Goal: Information Seeking & Learning: Understand process/instructions

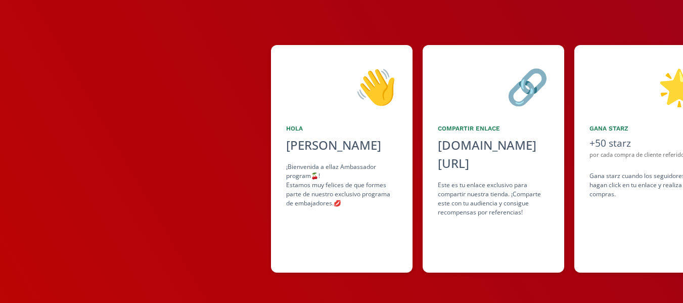
scroll to position [0, 617]
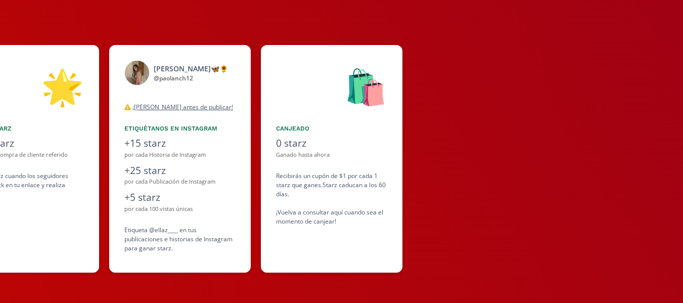
drag, startPoint x: 414, startPoint y: 226, endPoint x: 313, endPoint y: 208, distance: 102.7
click at [313, 208] on div "👋 [PERSON_NAME] ¡Bienvenida a ellaz Ambassador program🍒! Estamos muy felices de…" at bounding box center [341, 159] width 683 height 238
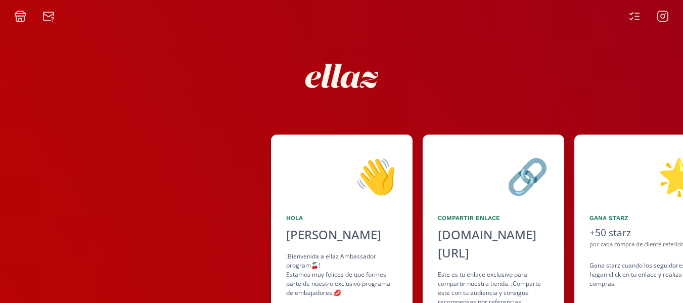
click at [633, 242] on div "por cada compra de cliente referido" at bounding box center [645, 244] width 111 height 9
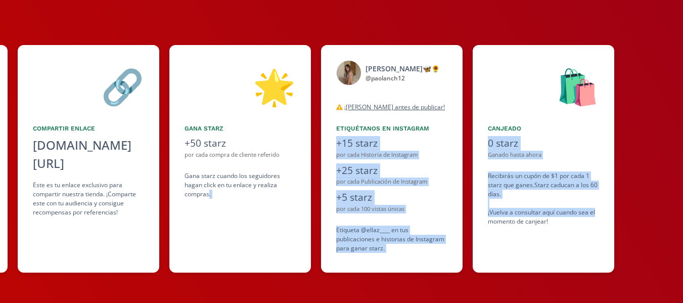
scroll to position [0, 617]
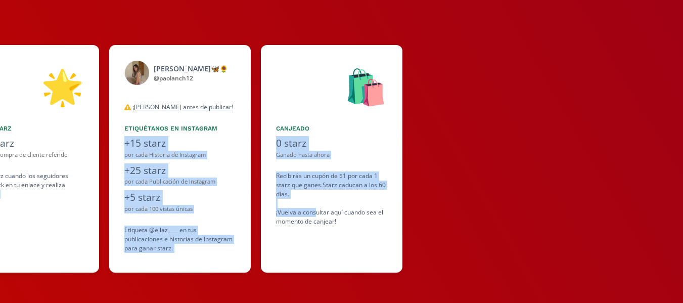
drag, startPoint x: 503, startPoint y: 210, endPoint x: 316, endPoint y: 211, distance: 187.1
click at [316, 211] on div "👋 [PERSON_NAME] ¡Bienvenida a ellaz Ambassador program🍒! Estamos muy felices de…" at bounding box center [341, 159] width 683 height 238
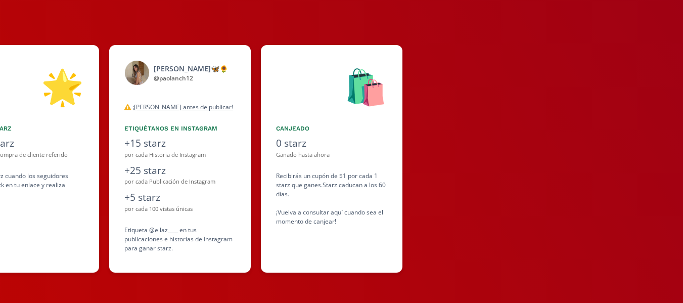
click at [553, 179] on div at bounding box center [548, 159] width 271 height 228
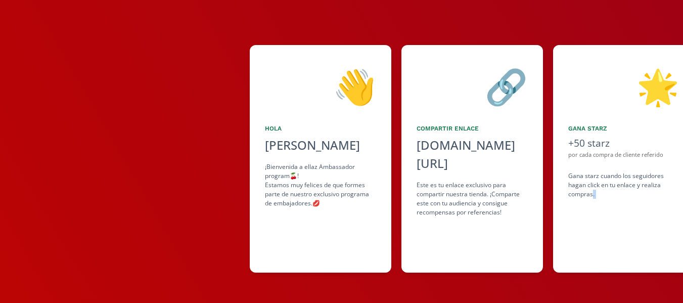
scroll to position [0, 28]
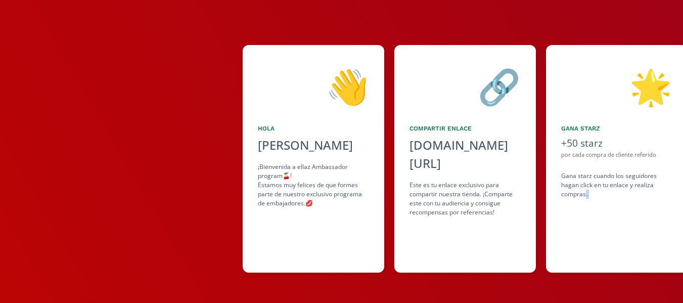
drag, startPoint x: 221, startPoint y: 224, endPoint x: 673, endPoint y: 245, distance: 453.0
click at [673, 245] on div "👋 [PERSON_NAME] ¡Bienvenida a ellaz Ambassador program🍒! Estamos muy felices de…" at bounding box center [341, 159] width 683 height 238
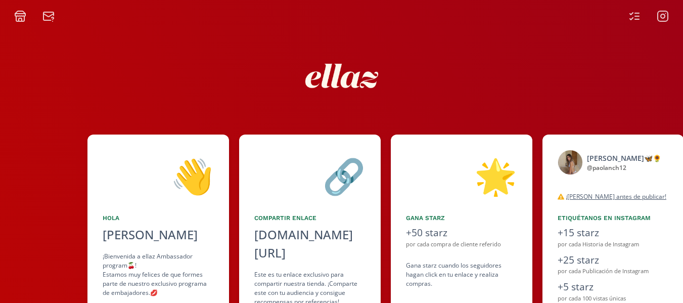
scroll to position [0, 617]
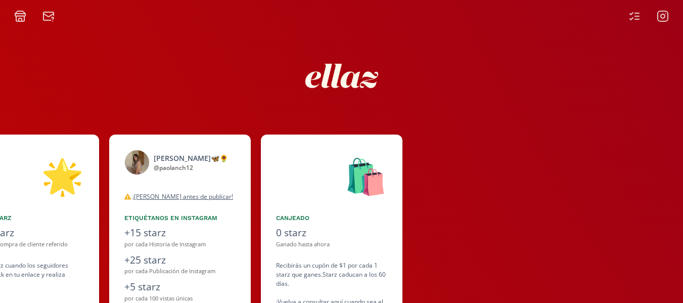
drag, startPoint x: 509, startPoint y: 169, endPoint x: 228, endPoint y: 118, distance: 286.3
click at [228, 118] on div "👋 [PERSON_NAME] ¡Bienvenida a ellaz Ambassador program🍒! Estamos muy felices de…" at bounding box center [341, 207] width 683 height 370
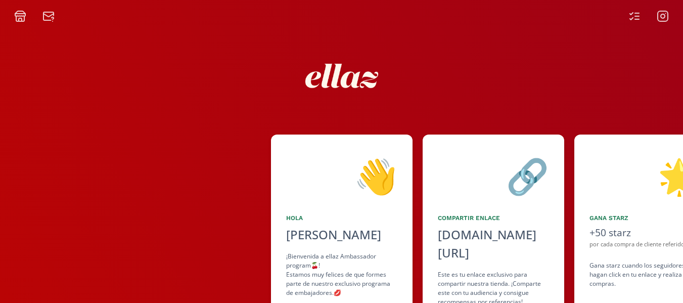
drag, startPoint x: 690, startPoint y: 155, endPoint x: 690, endPoint y: 168, distance: 12.6
click at [683, 160] on html "👋 [PERSON_NAME] ¡Bienvenida a ellaz Ambassador program🍒! Estamos muy felices de…" at bounding box center [341, 151] width 683 height 303
